Goal: Navigation & Orientation: Understand site structure

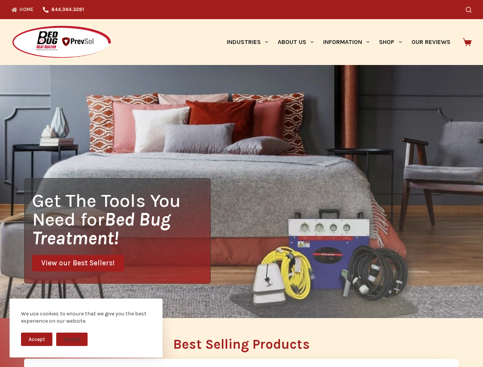
click at [241, 184] on div "Get The Tools You Need for Bed Bug Treatment! View our Best Sellers!" at bounding box center [241, 191] width 483 height 253
click at [37, 339] on button "Accept" at bounding box center [36, 339] width 31 height 13
click at [72, 339] on button "Decline" at bounding box center [71, 339] width 31 height 13
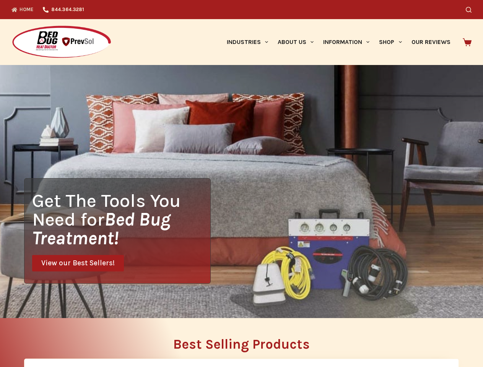
click at [472, 10] on icon "Search" at bounding box center [469, 10] width 6 height 6
click at [250, 42] on link "Industries" at bounding box center [247, 42] width 51 height 46
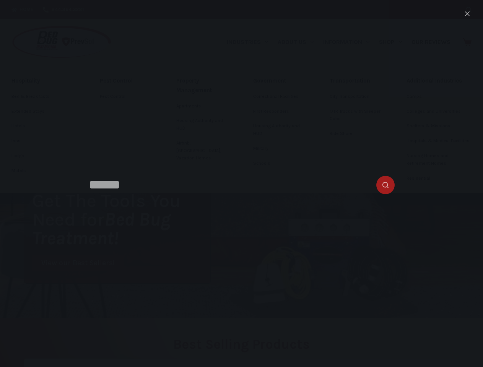
click at [299, 42] on link "About Us" at bounding box center [296, 42] width 46 height 46
click at [350, 42] on link "Information" at bounding box center [347, 42] width 56 height 46
click at [394, 42] on link "Shop" at bounding box center [390, 42] width 32 height 46
